Goal: Contribute content

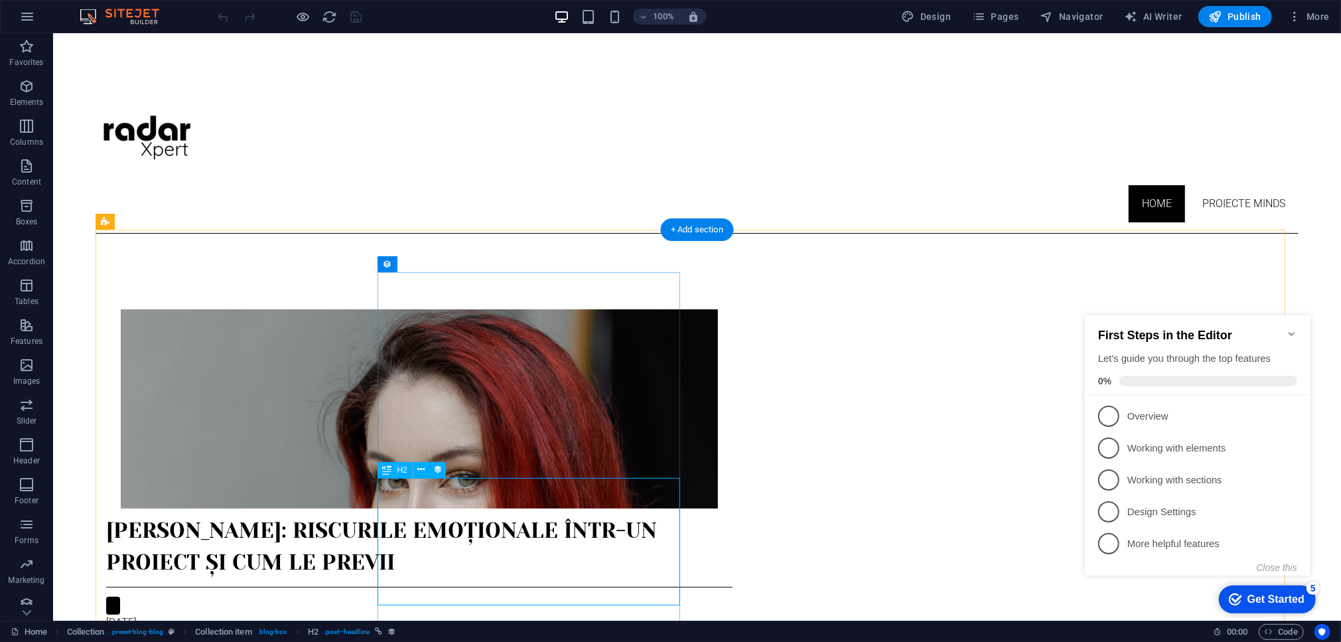
click at [478, 540] on div "[PERSON_NAME]: Riscurile emoționale într-un proiect și cum le previi" at bounding box center [419, 546] width 626 height 64
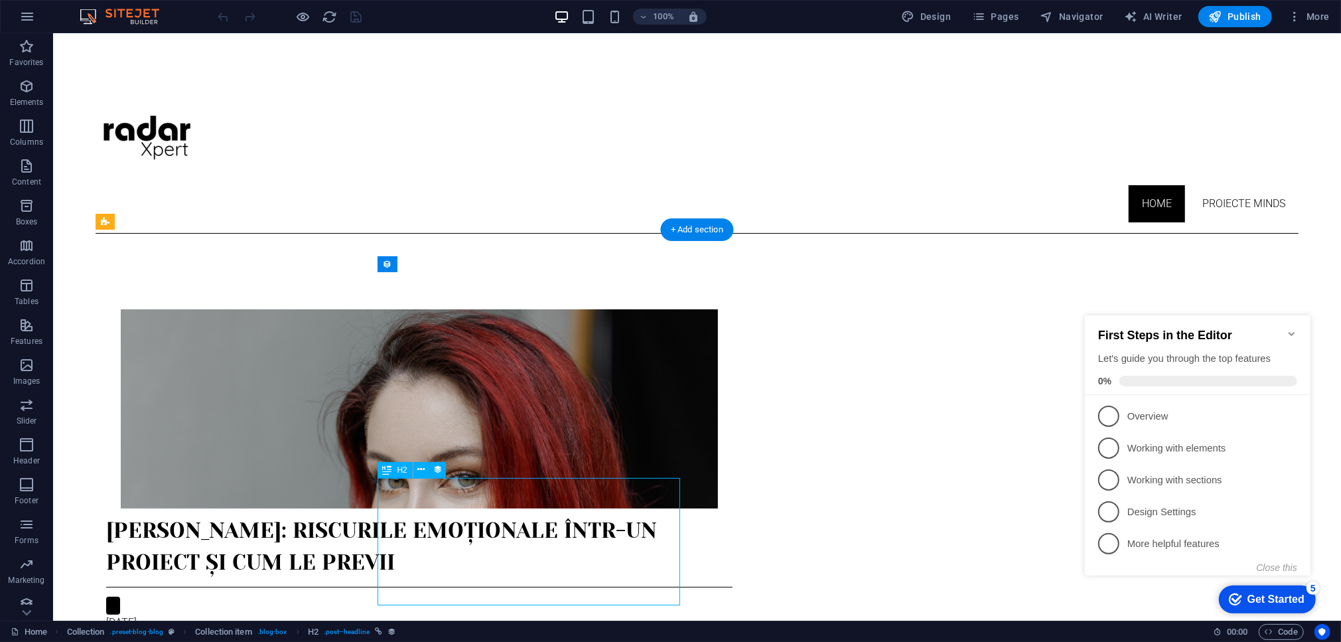
select select "name"
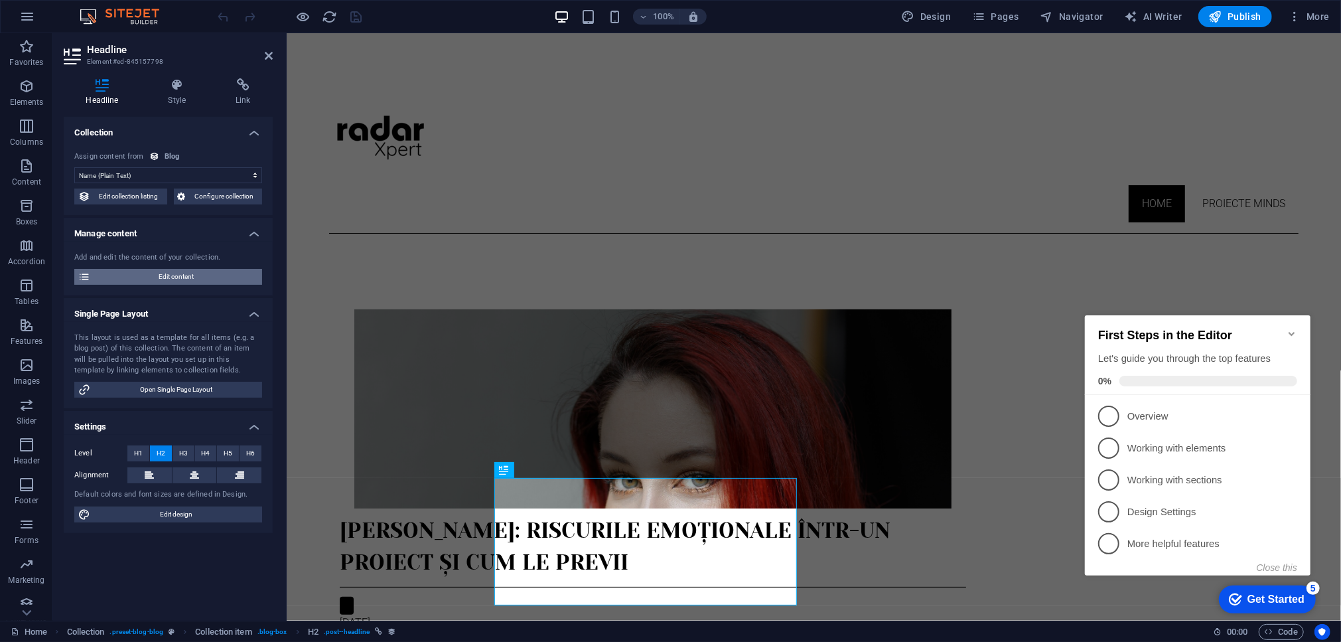
click at [153, 269] on span "Edit content" at bounding box center [176, 277] width 164 height 16
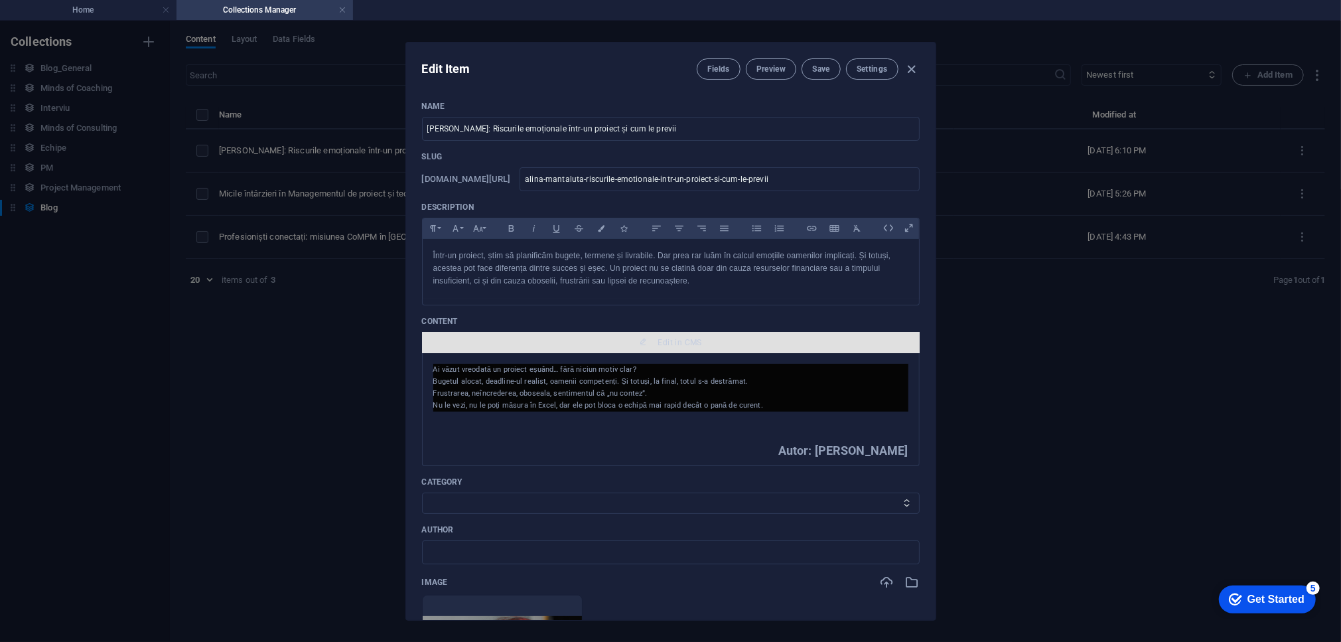
click at [640, 344] on icon "button" at bounding box center [643, 342] width 8 height 8
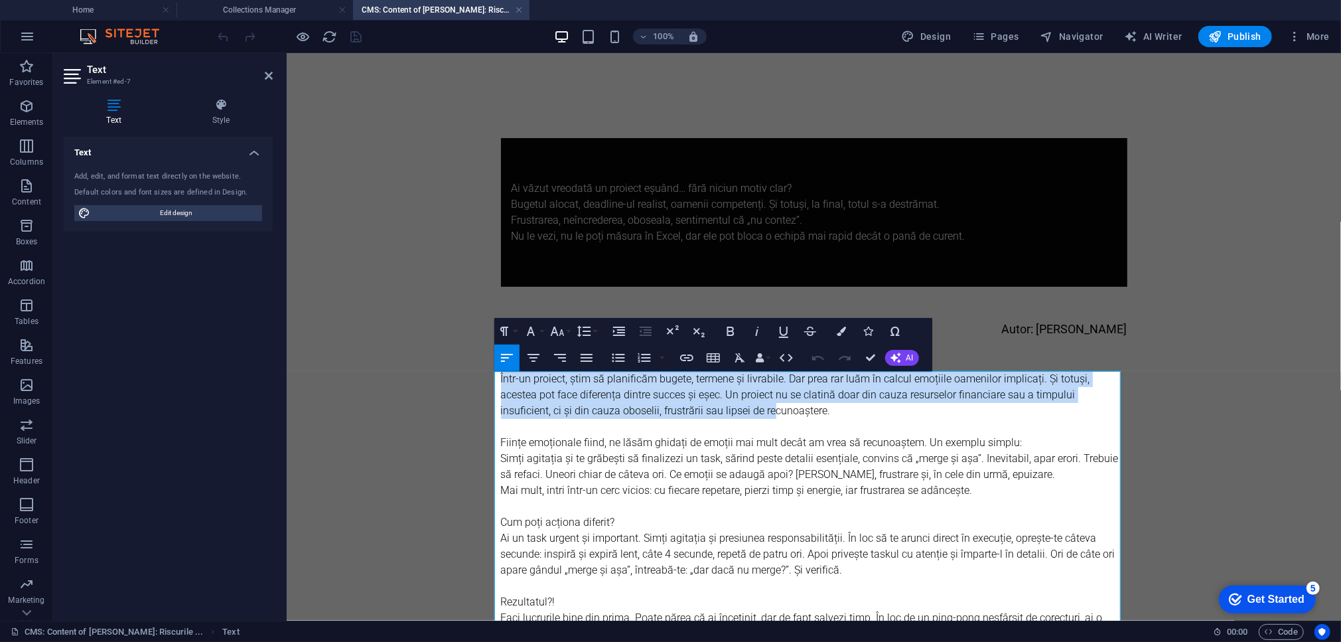
drag, startPoint x: 634, startPoint y: 407, endPoint x: 488, endPoint y: 377, distance: 149.1
drag, startPoint x: 737, startPoint y: 413, endPoint x: 490, endPoint y: 380, distance: 249.8
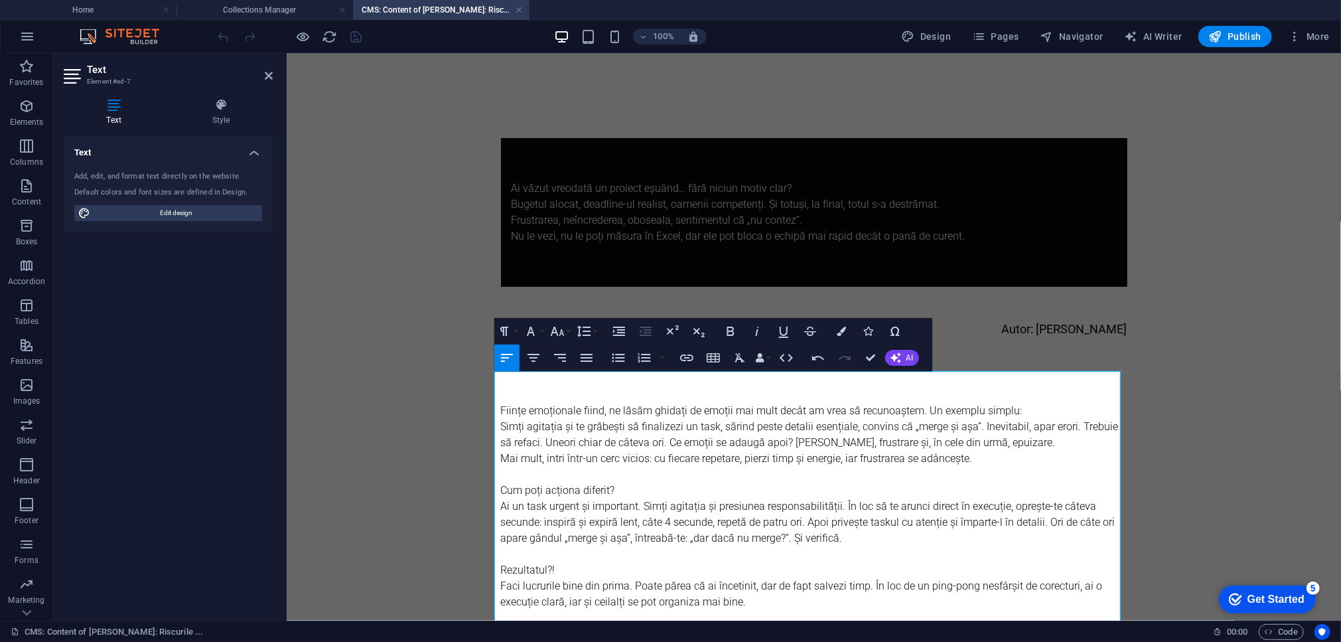
click at [513, 392] on p at bounding box center [813, 394] width 626 height 16
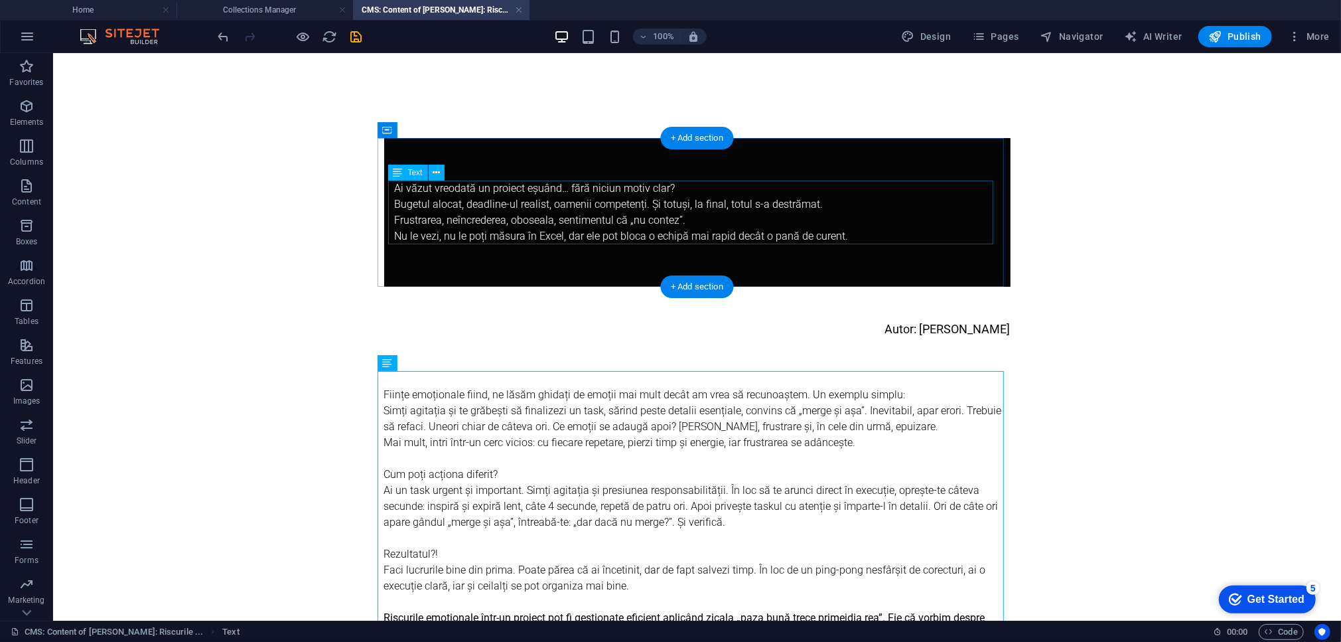
click at [655, 227] on div "Ai văzut vreodată un proiect eșuând… fără niciun motiv clar? Bugetul alocat, de…" at bounding box center [696, 212] width 605 height 64
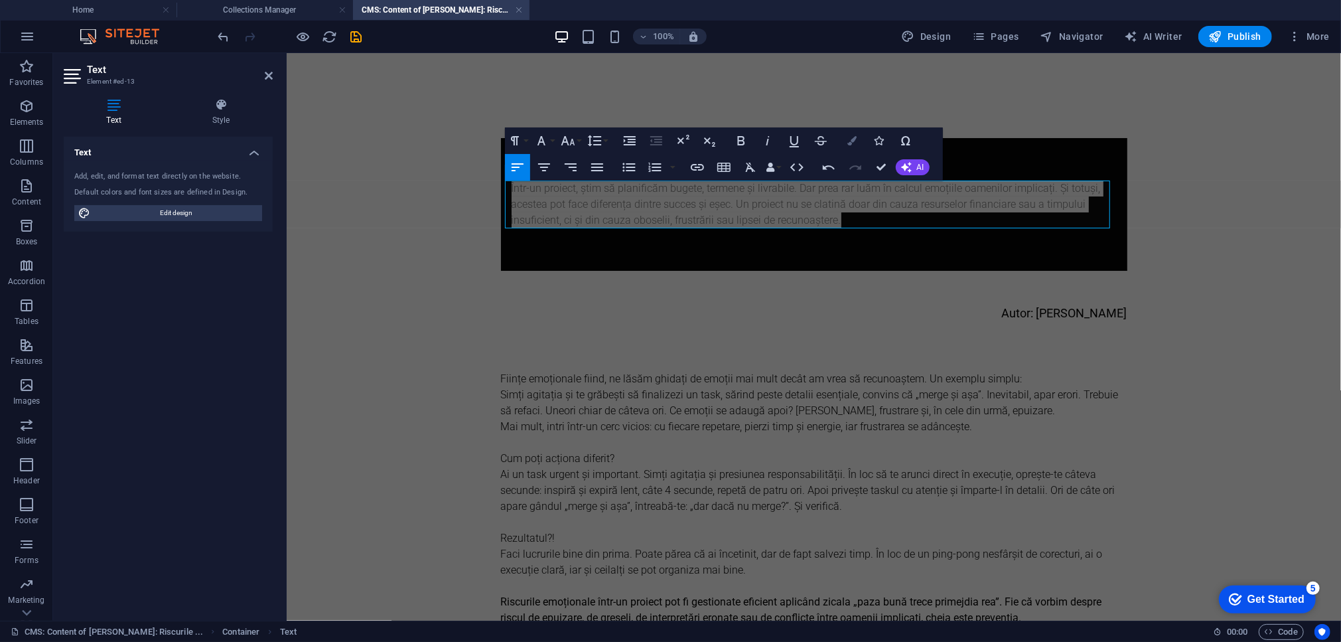
click at [847, 147] on button "Colors" at bounding box center [852, 140] width 25 height 27
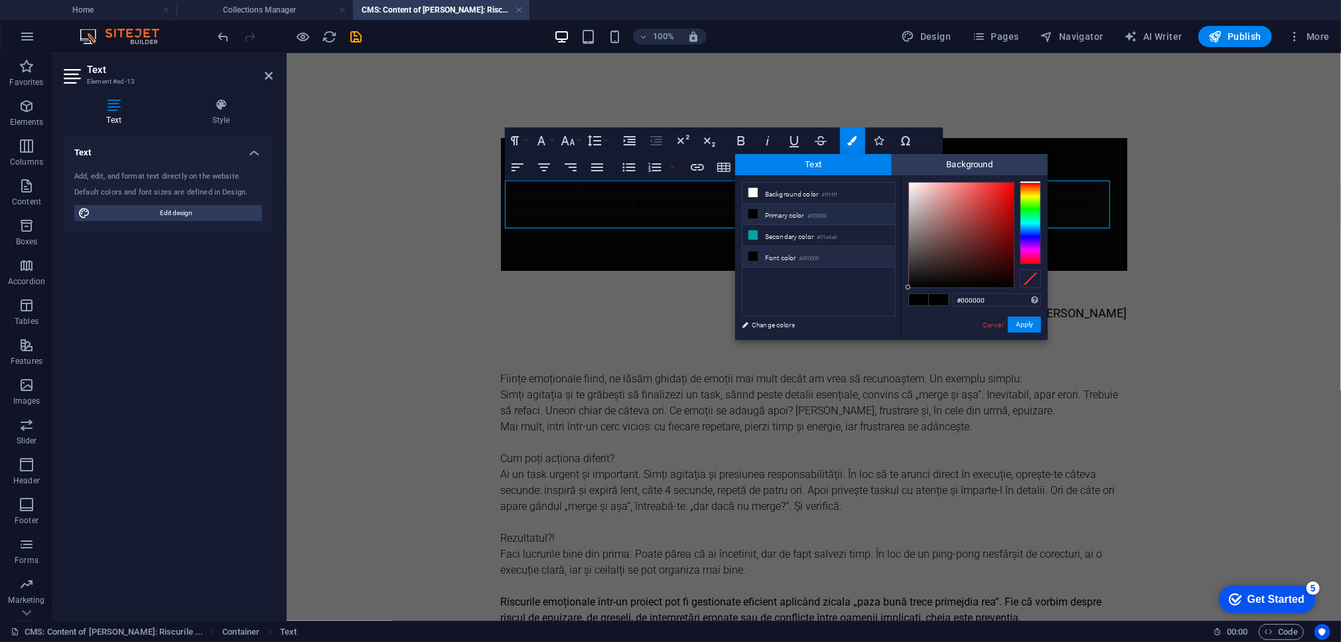
click at [770, 251] on li "Font color #000000" at bounding box center [819, 256] width 153 height 21
type input "#f7f6f6"
click at [909, 185] on div at bounding box center [961, 234] width 105 height 105
click at [1021, 322] on button "Apply" at bounding box center [1024, 325] width 33 height 16
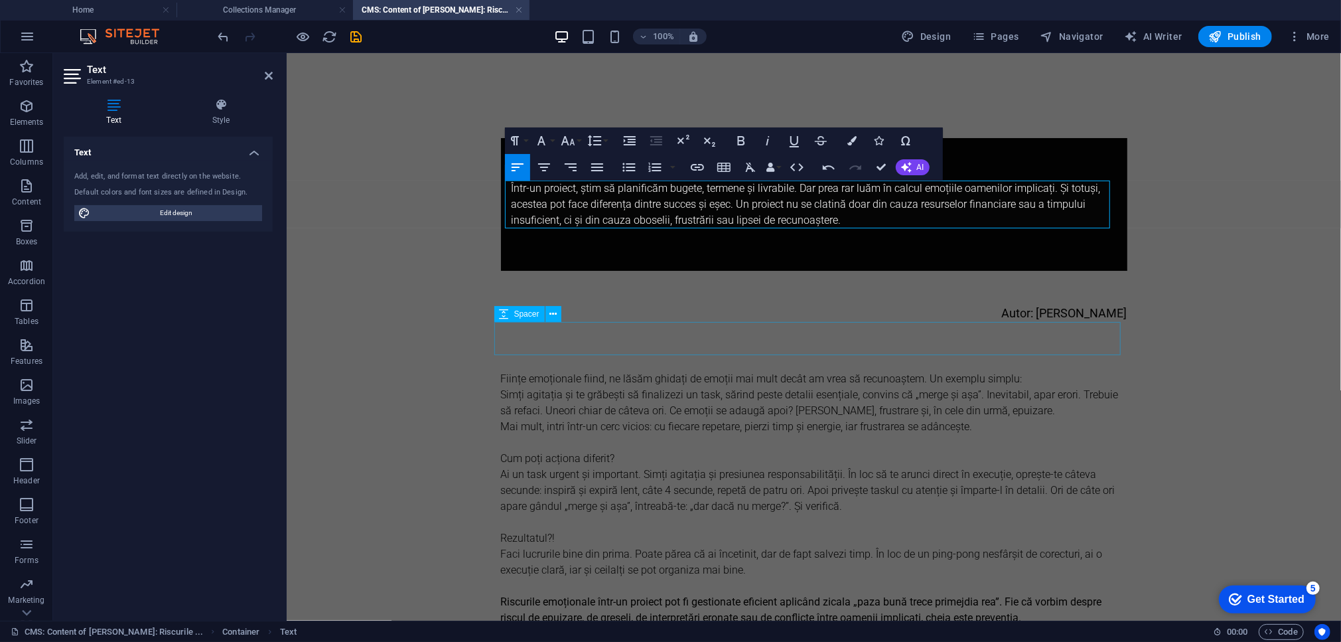
click at [1020, 321] on div at bounding box center [813, 337] width 626 height 33
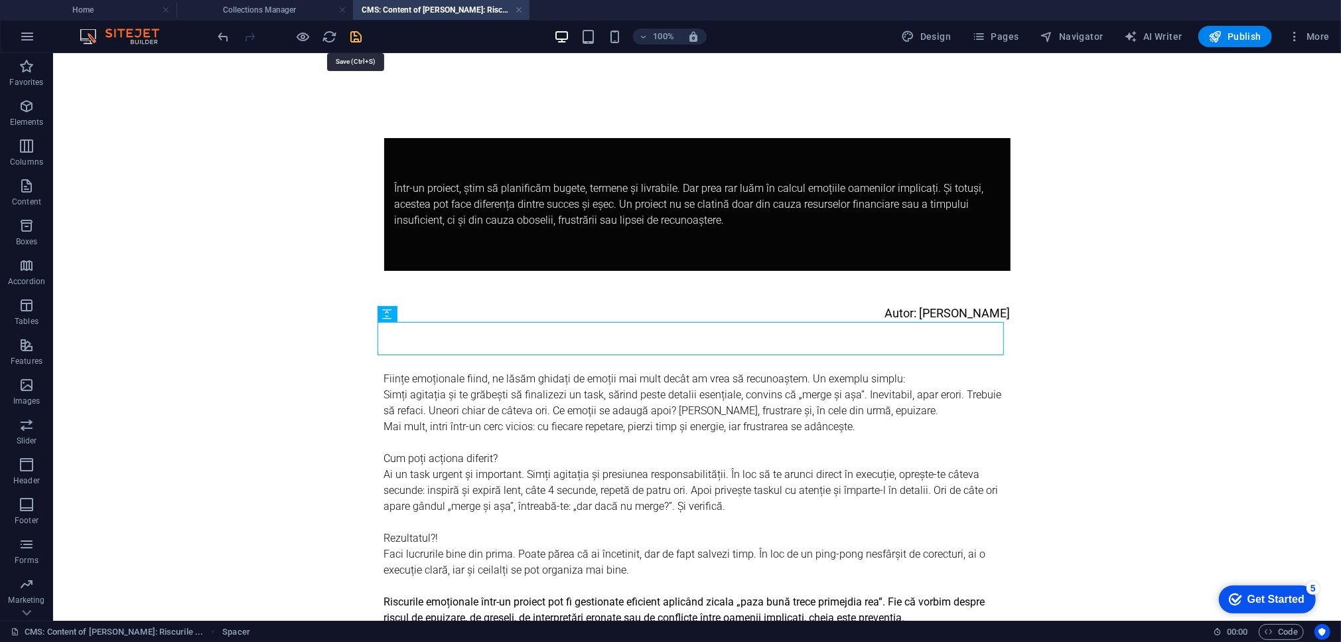
click at [354, 37] on icon "save" at bounding box center [356, 36] width 15 height 15
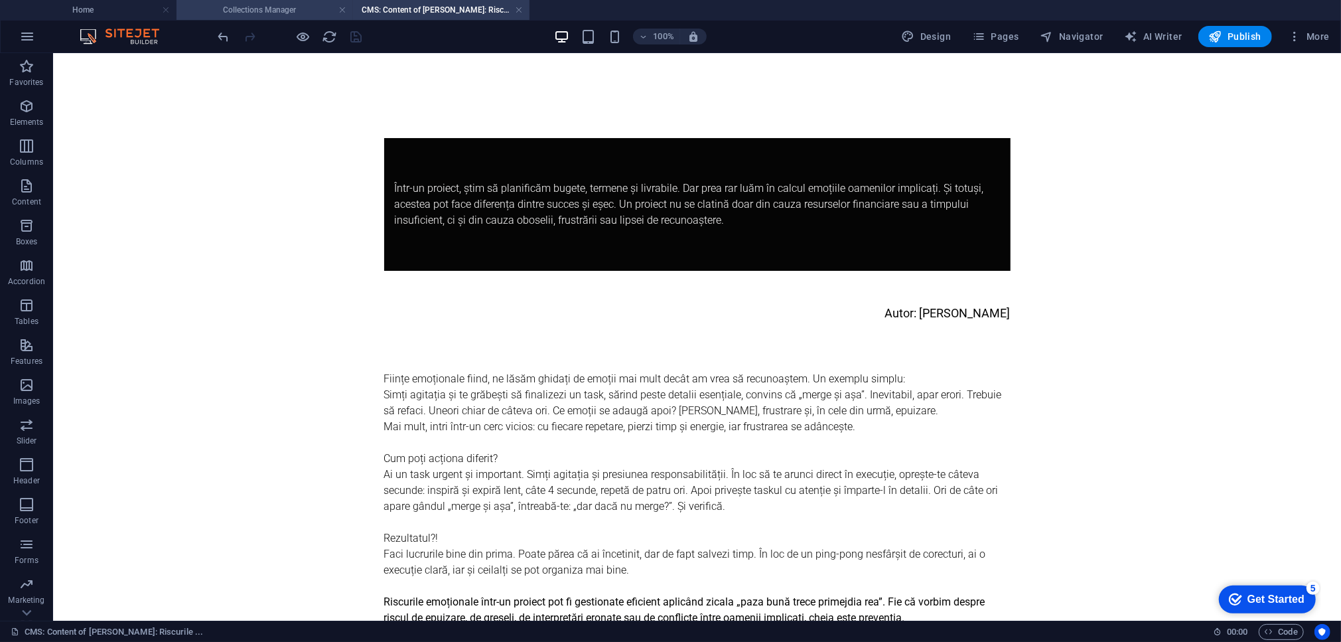
click at [299, 7] on h4 "Collections Manager" at bounding box center [265, 10] width 177 height 15
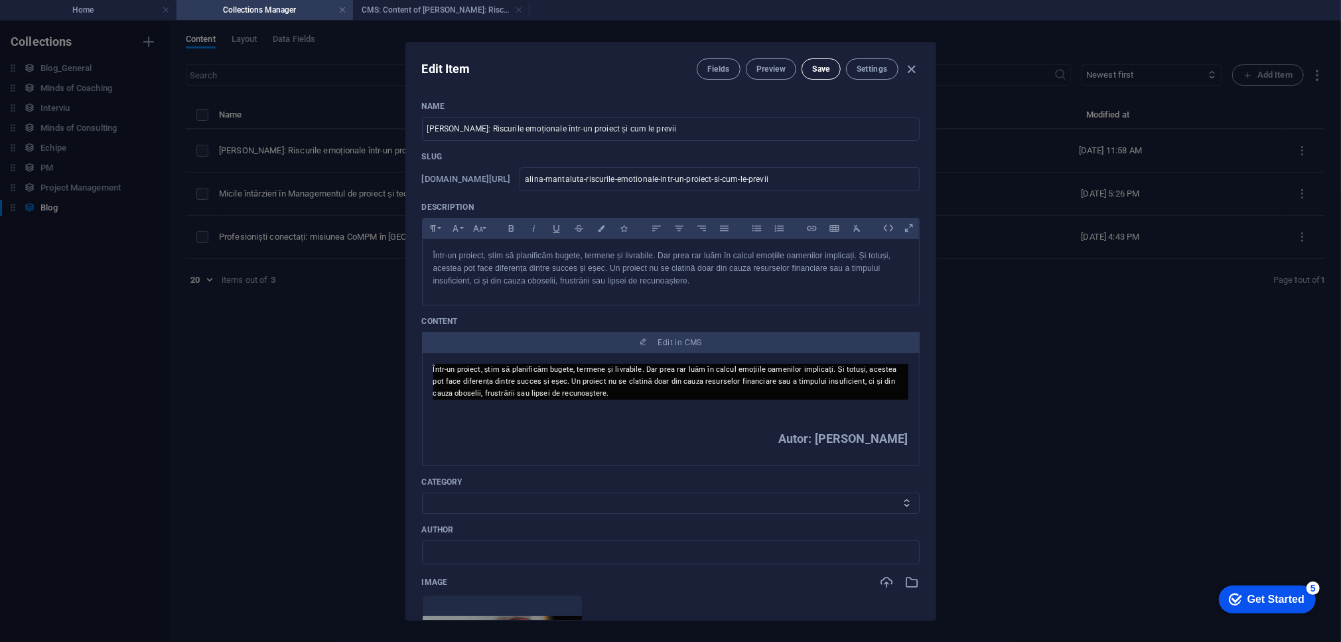
click at [818, 64] on span "Save" at bounding box center [820, 69] width 17 height 11
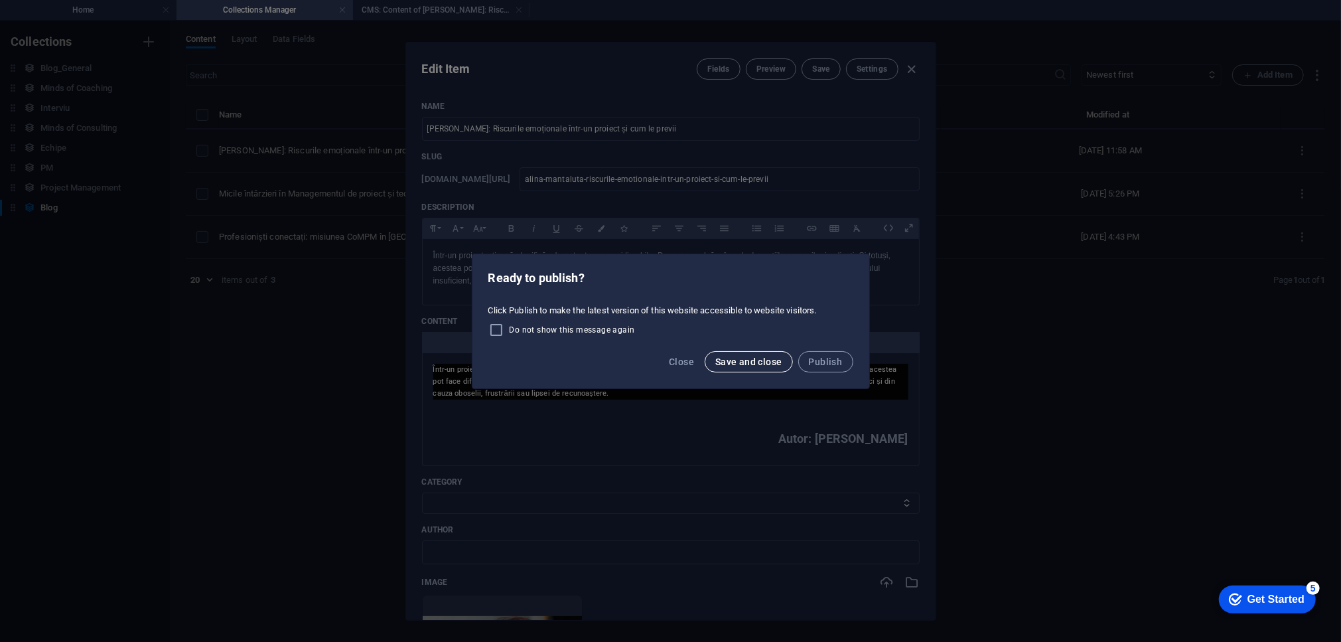
click at [745, 355] on button "Save and close" at bounding box center [749, 361] width 88 height 21
